Goal: Task Accomplishment & Management: Use online tool/utility

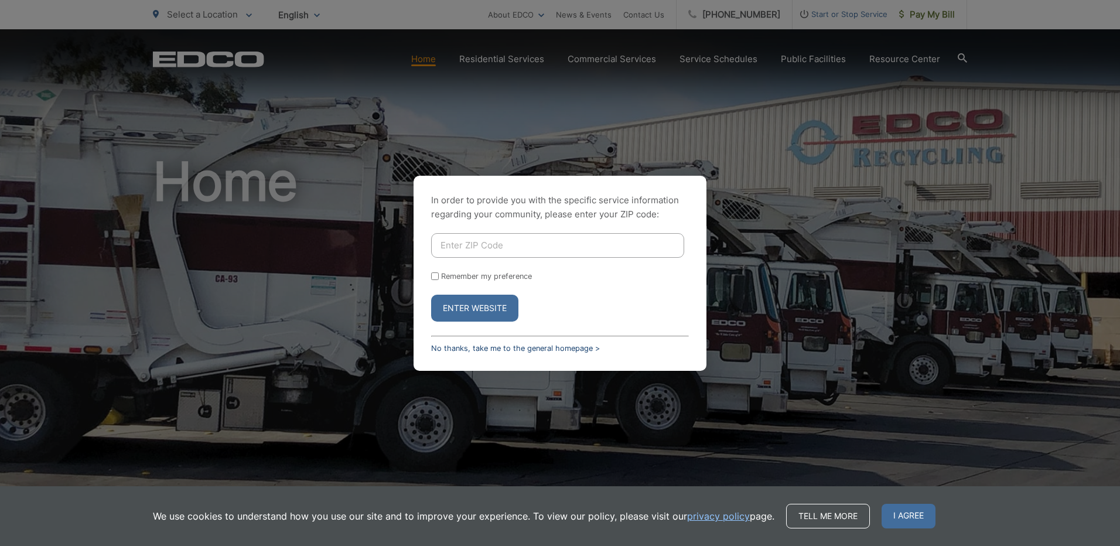
click at [444, 346] on link "No thanks, take me to the general homepage >" at bounding box center [515, 348] width 169 height 9
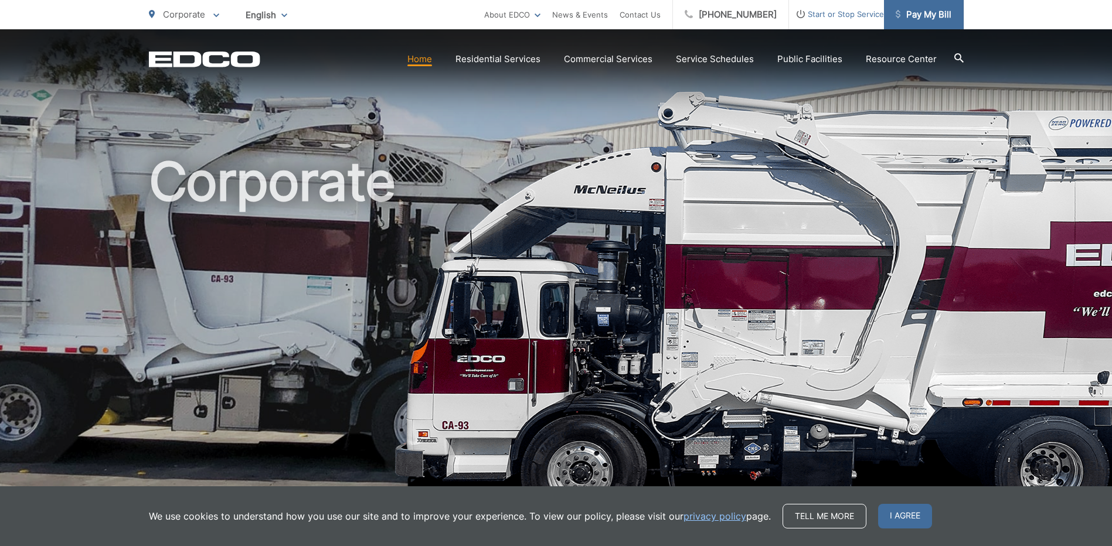
click at [928, 16] on span "Pay My Bill" at bounding box center [923, 15] width 56 height 14
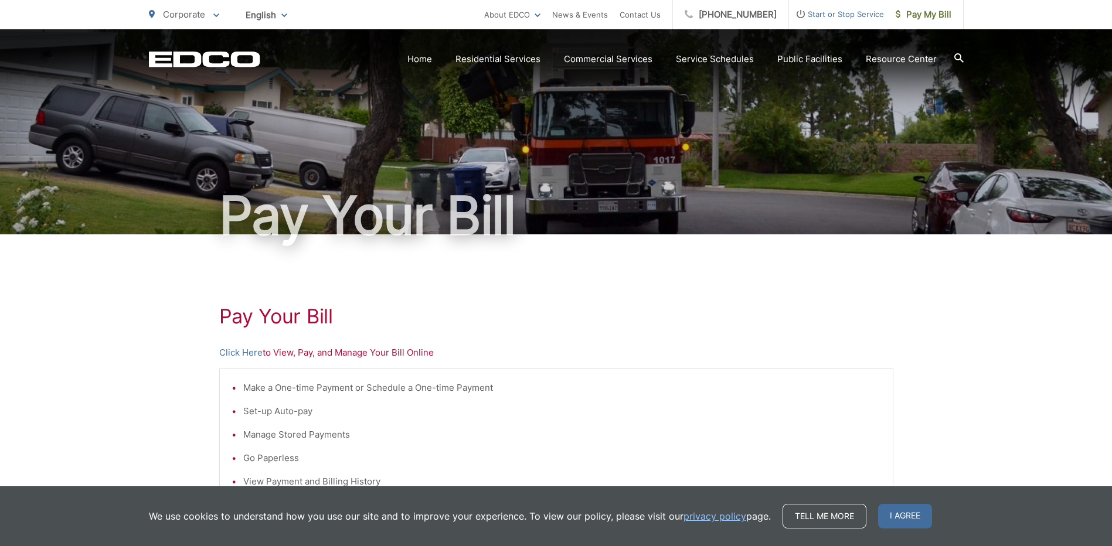
scroll to position [176, 0]
